Goal: Information Seeking & Learning: Learn about a topic

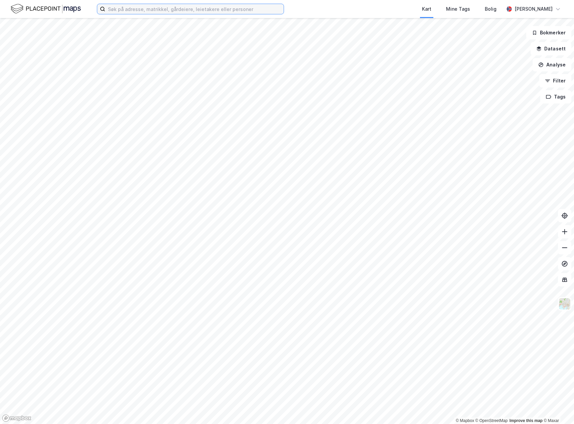
click at [191, 8] on input at bounding box center [194, 9] width 178 height 10
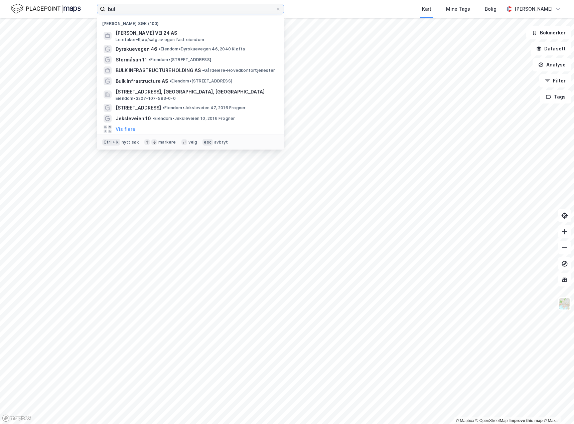
type input "bulk"
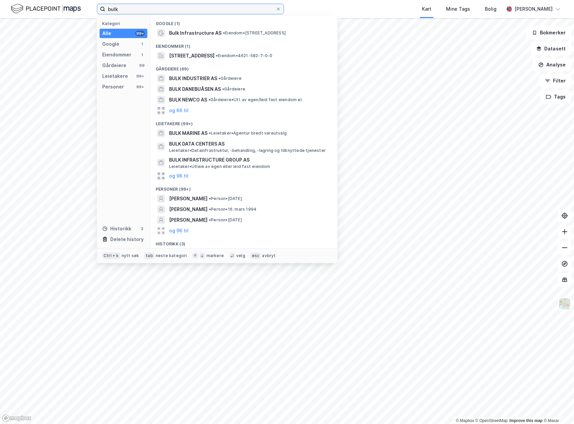
click at [177, 8] on input "bulk" at bounding box center [190, 9] width 170 height 10
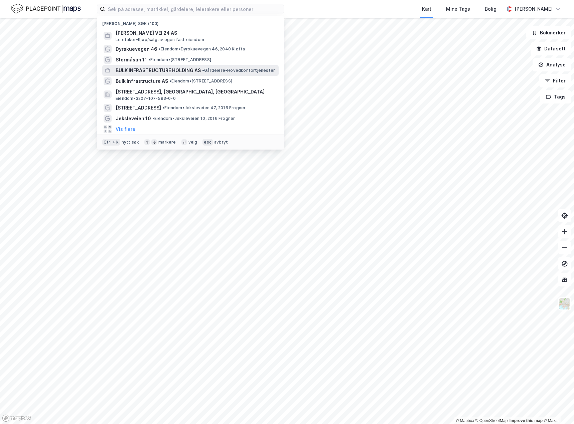
click at [201, 72] on span "BULK INFRASTRUCTURE HOLDING AS" at bounding box center [158, 70] width 85 height 8
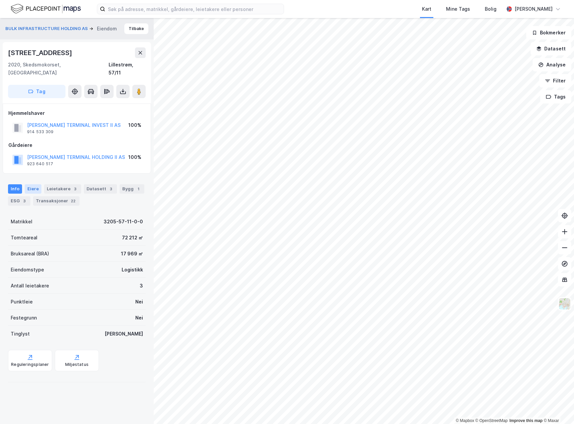
click at [32, 184] on div "Eiere" at bounding box center [33, 188] width 17 height 9
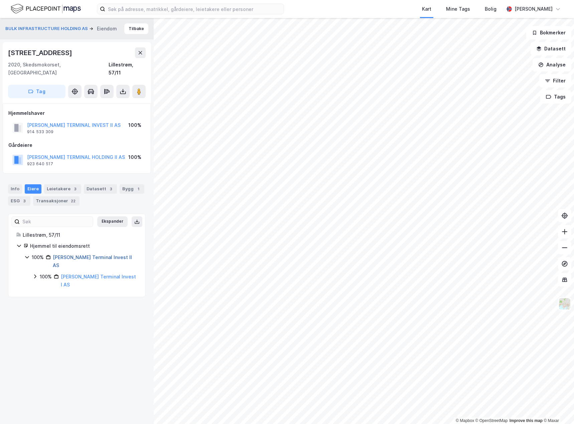
click at [75, 255] on link "[PERSON_NAME] Terminal Invest II AS" at bounding box center [92, 262] width 79 height 14
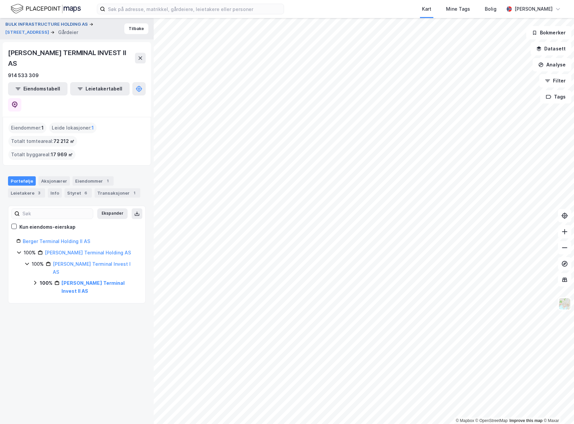
click at [69, 25] on button "BULK INFRASTRUCTURE HOLDING AS" at bounding box center [47, 24] width 84 height 7
